Goal: Task Accomplishment & Management: Use online tool/utility

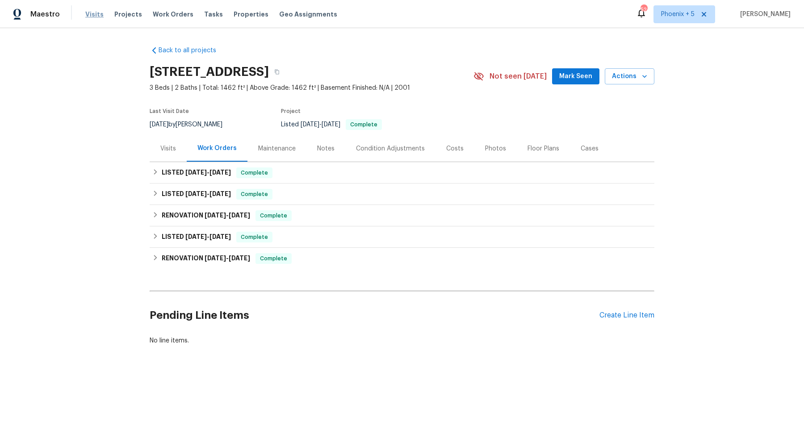
click at [97, 14] on span "Visits" at bounding box center [94, 14] width 18 height 9
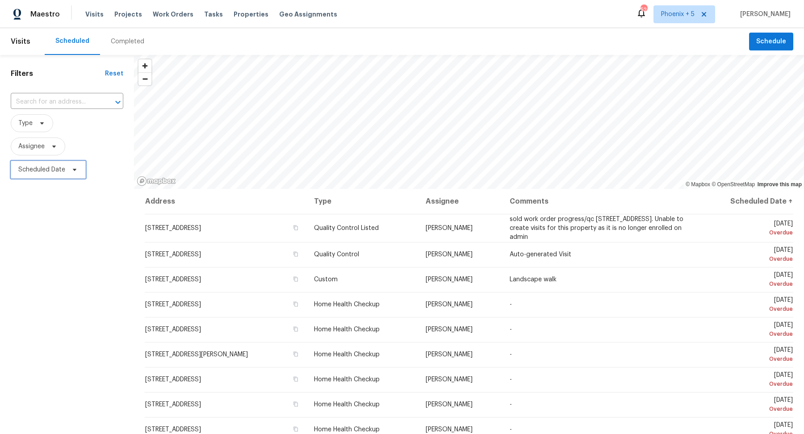
click at [50, 169] on span "Scheduled Date" at bounding box center [41, 169] width 47 height 9
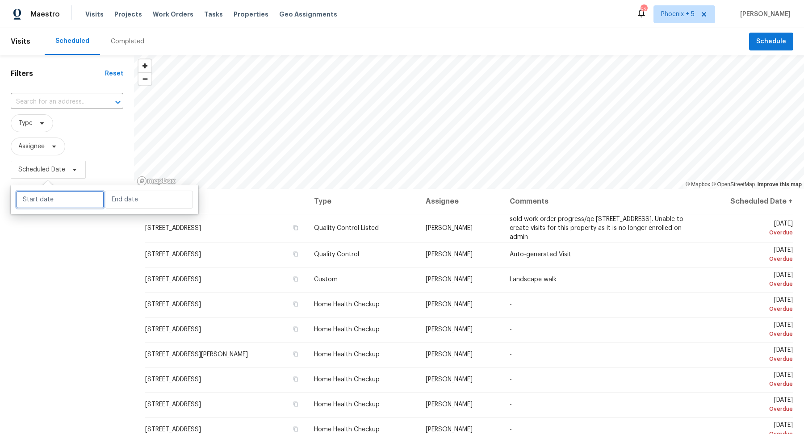
click at [58, 201] on input "text" at bounding box center [60, 200] width 88 height 18
select select "8"
select select "2025"
select select "9"
select select "2025"
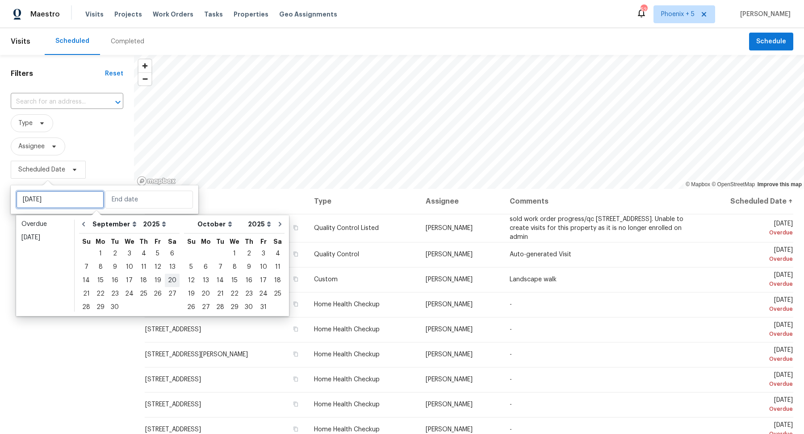
type input "Sat, Sep 20"
type input "Sun, Sep 14"
type input "Sun, Sep 07"
click at [117, 295] on div "23" at bounding box center [115, 294] width 14 height 13
type input "Tue, Sep 23"
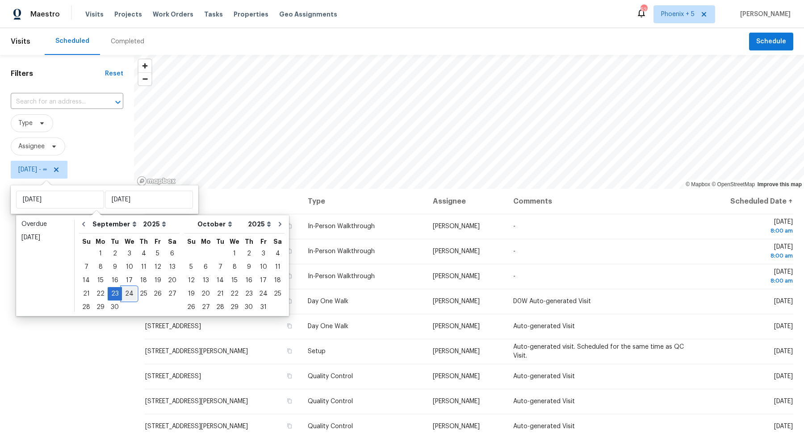
click at [127, 296] on div "24" at bounding box center [129, 294] width 15 height 13
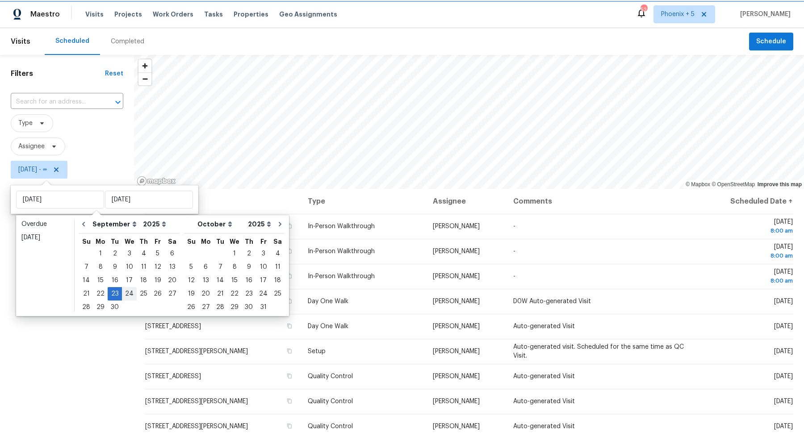
type input "Wed, Sep 24"
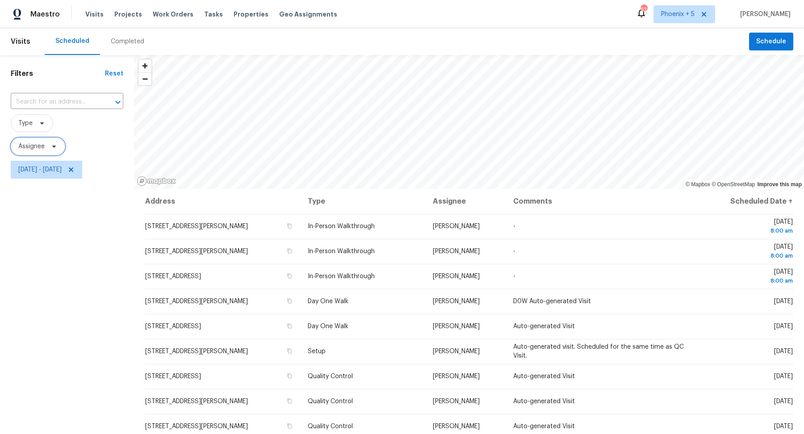
click at [38, 143] on span "Assignee" at bounding box center [31, 146] width 26 height 9
type input "austin hatch"
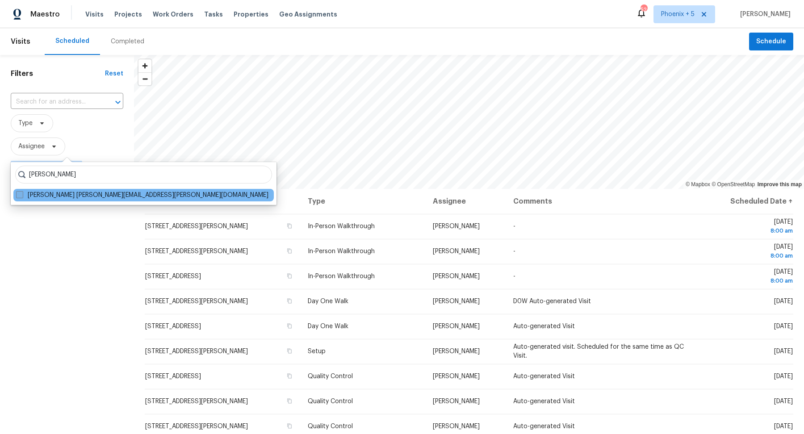
click at [21, 194] on span at bounding box center [19, 194] width 7 height 7
click at [21, 194] on input "Austin Hatch austin.hatch@opendoor.com" at bounding box center [19, 194] width 6 height 6
checkbox input "true"
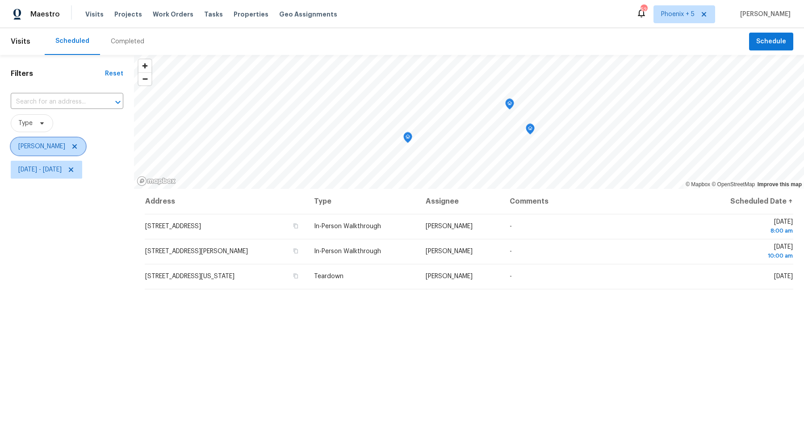
click at [36, 147] on span "Austin Hatch" at bounding box center [41, 146] width 47 height 9
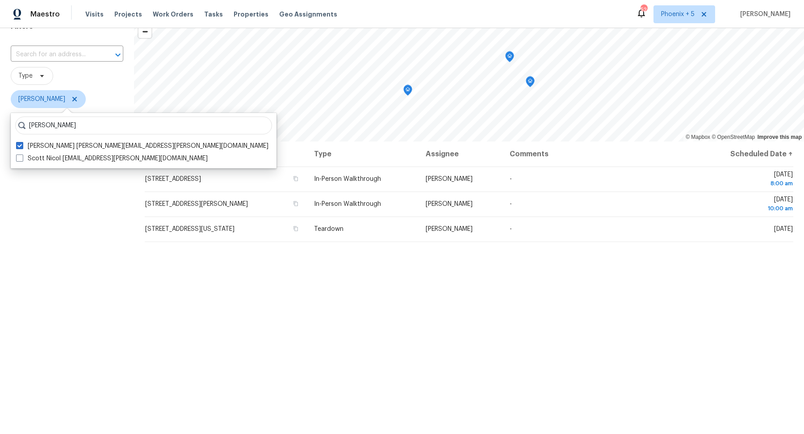
scroll to position [49, 0]
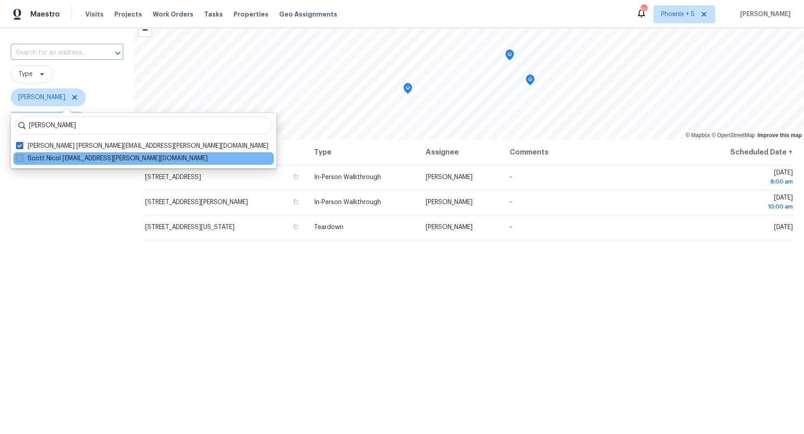
type input "scott nicol"
click at [20, 156] on span at bounding box center [19, 158] width 7 height 7
click at [20, 156] on input "Scott Nicol scott.nicol@opendoor.com" at bounding box center [19, 157] width 6 height 6
checkbox input "true"
